Goal: Task Accomplishment & Management: Use online tool/utility

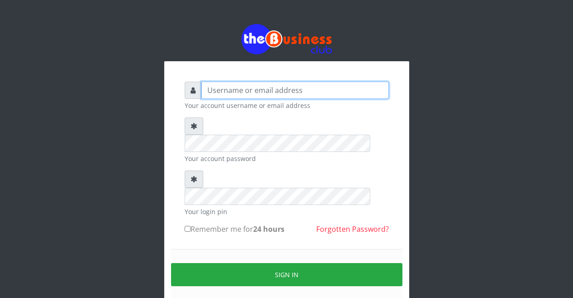
click at [229, 91] on input "text" at bounding box center [294, 90] width 187 height 17
type input "Malamsidi3030"
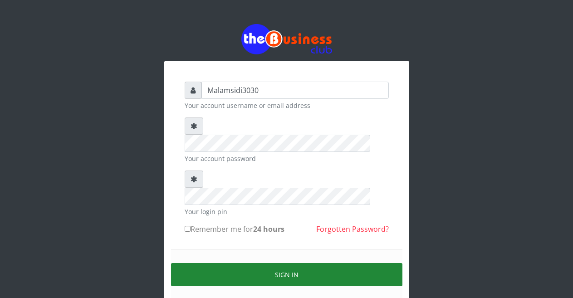
click at [267, 263] on button "Sign in" at bounding box center [286, 274] width 231 height 23
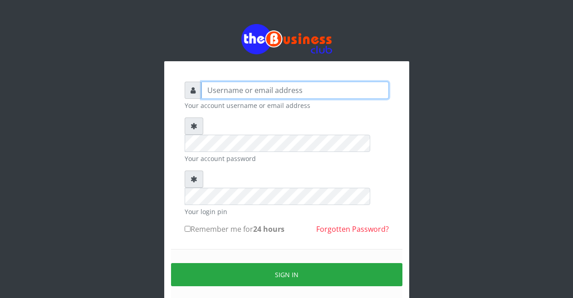
click at [240, 82] on input "text" at bounding box center [294, 90] width 187 height 17
type input "Malamsidi3030"
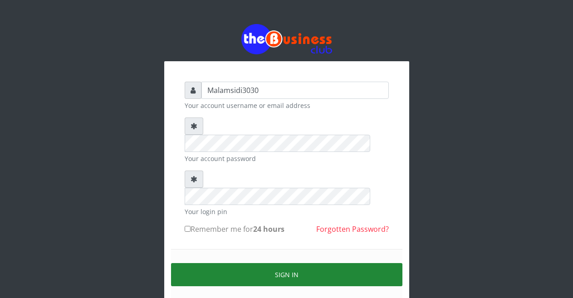
click at [264, 263] on button "Sign in" at bounding box center [286, 274] width 231 height 23
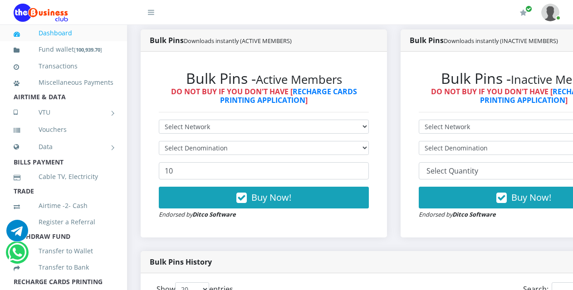
scroll to position [317, 0]
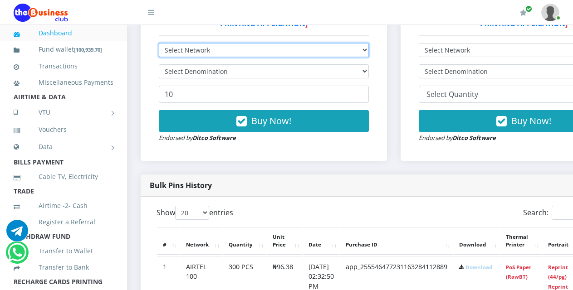
click at [202, 43] on select "Select Network MTN Globacom 9Mobile Airtel" at bounding box center [264, 50] width 210 height 14
select select "MTN"
click at [159, 43] on select "Select Network MTN Globacom 9Mobile Airtel" at bounding box center [264, 50] width 210 height 14
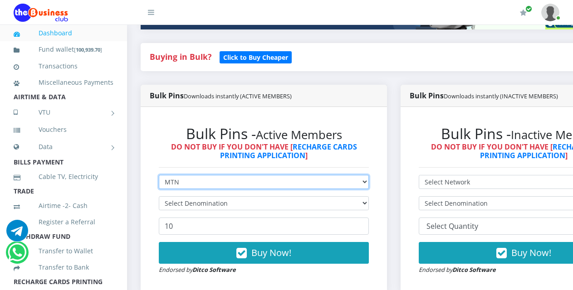
scroll to position [181, 0]
